Goal: Task Accomplishment & Management: Use online tool/utility

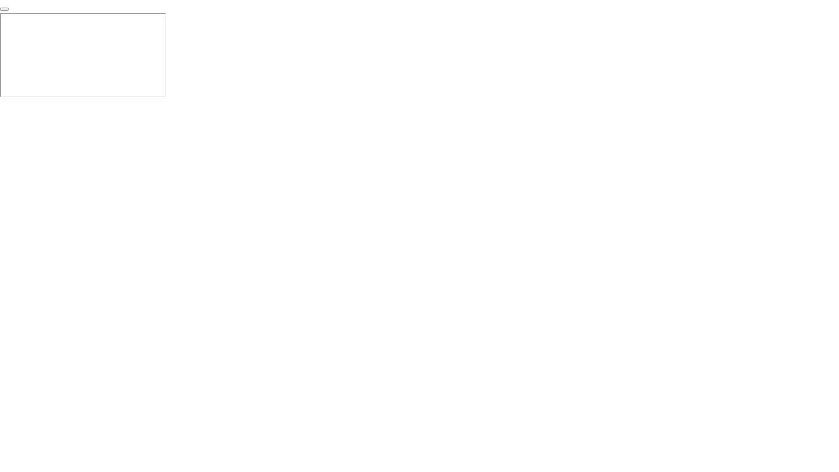
click img
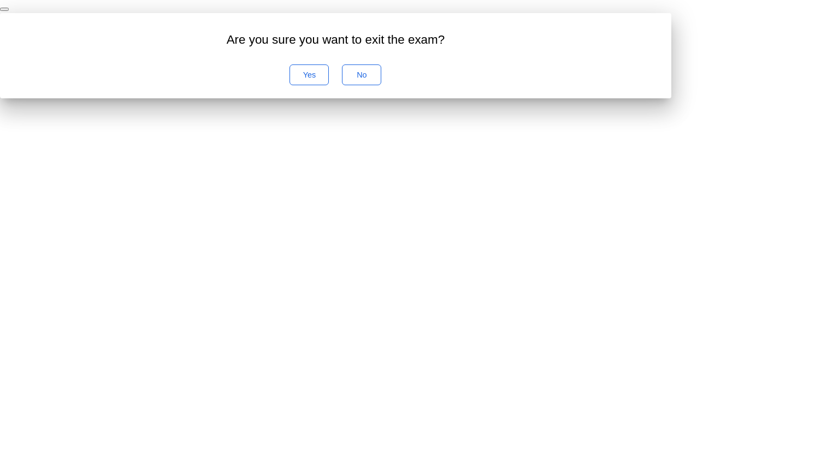
click at [381, 85] on button "No" at bounding box center [361, 74] width 39 height 21
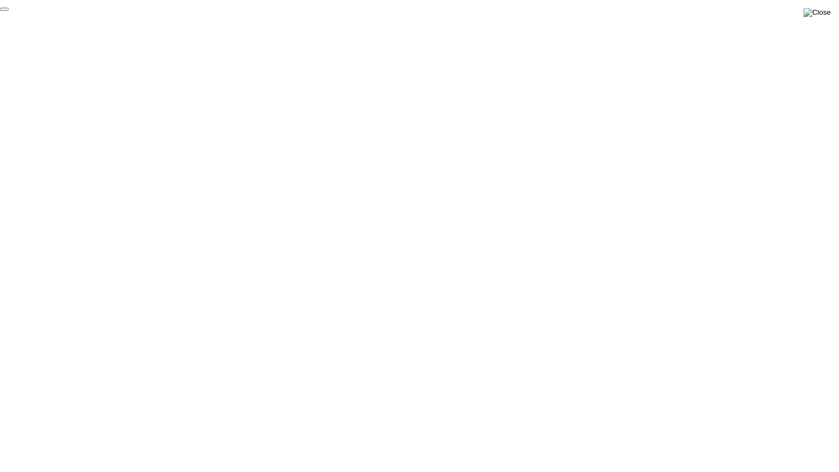
click at [825, 17] on img at bounding box center [817, 12] width 27 height 9
